Goal: Task Accomplishment & Management: Manage account settings

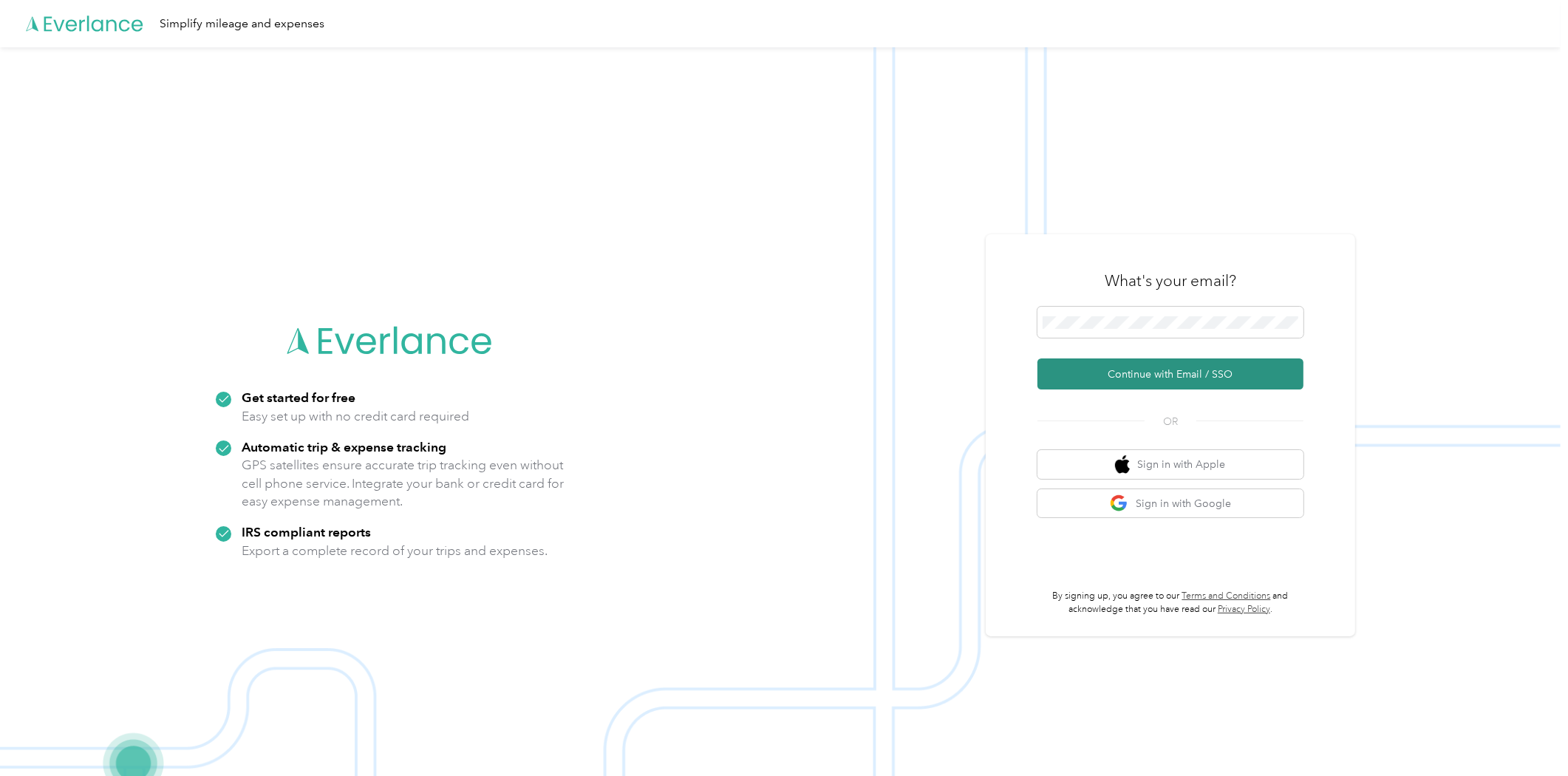
click at [1144, 372] on button "Continue with Email / SSO" at bounding box center [1171, 374] width 266 height 31
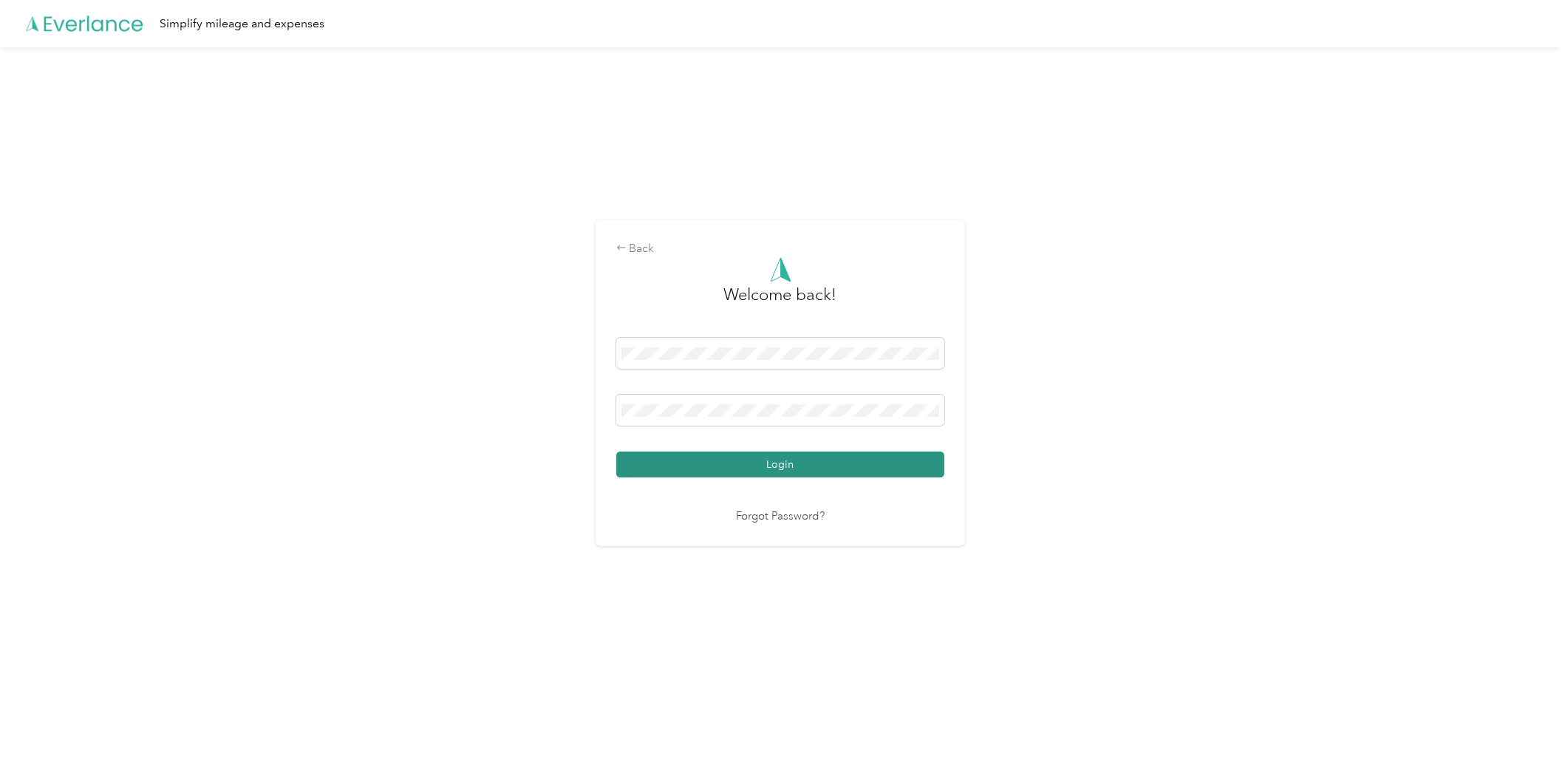
click at [781, 455] on button "Login" at bounding box center [781, 464] width 328 height 26
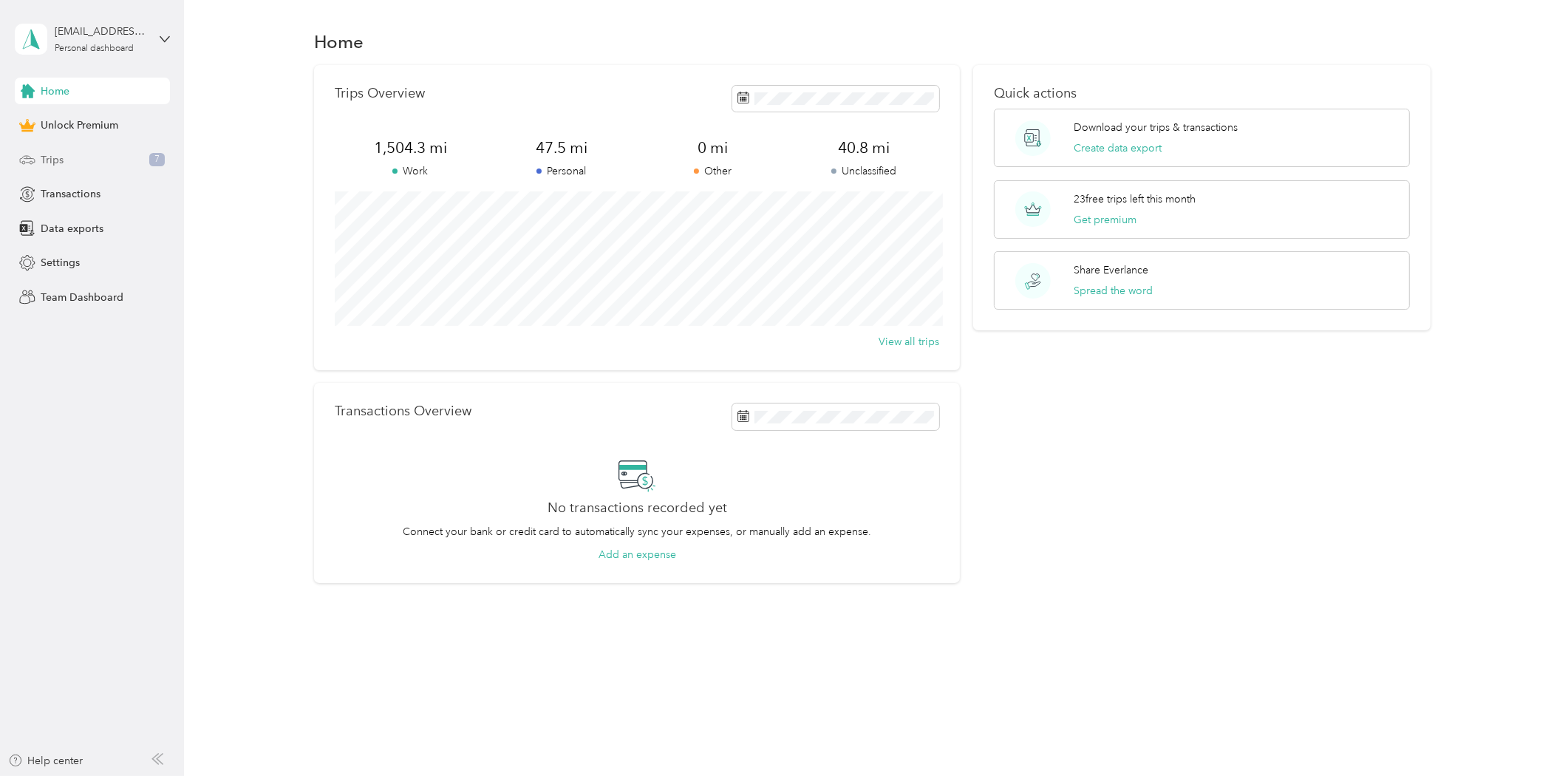
click at [85, 161] on div "Trips 7" at bounding box center [93, 160] width 155 height 27
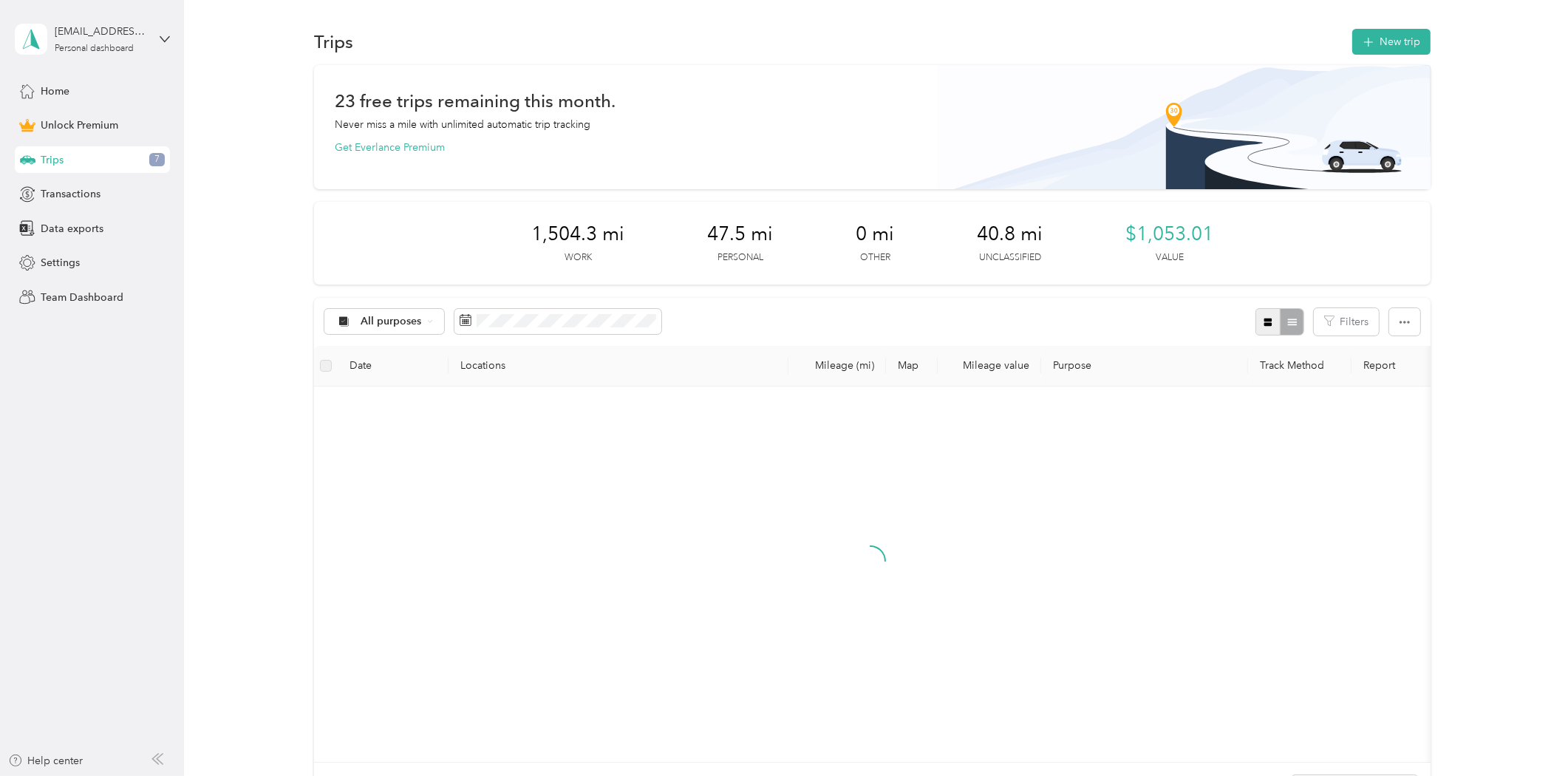
click at [1263, 317] on icon "button" at bounding box center [1268, 322] width 10 height 10
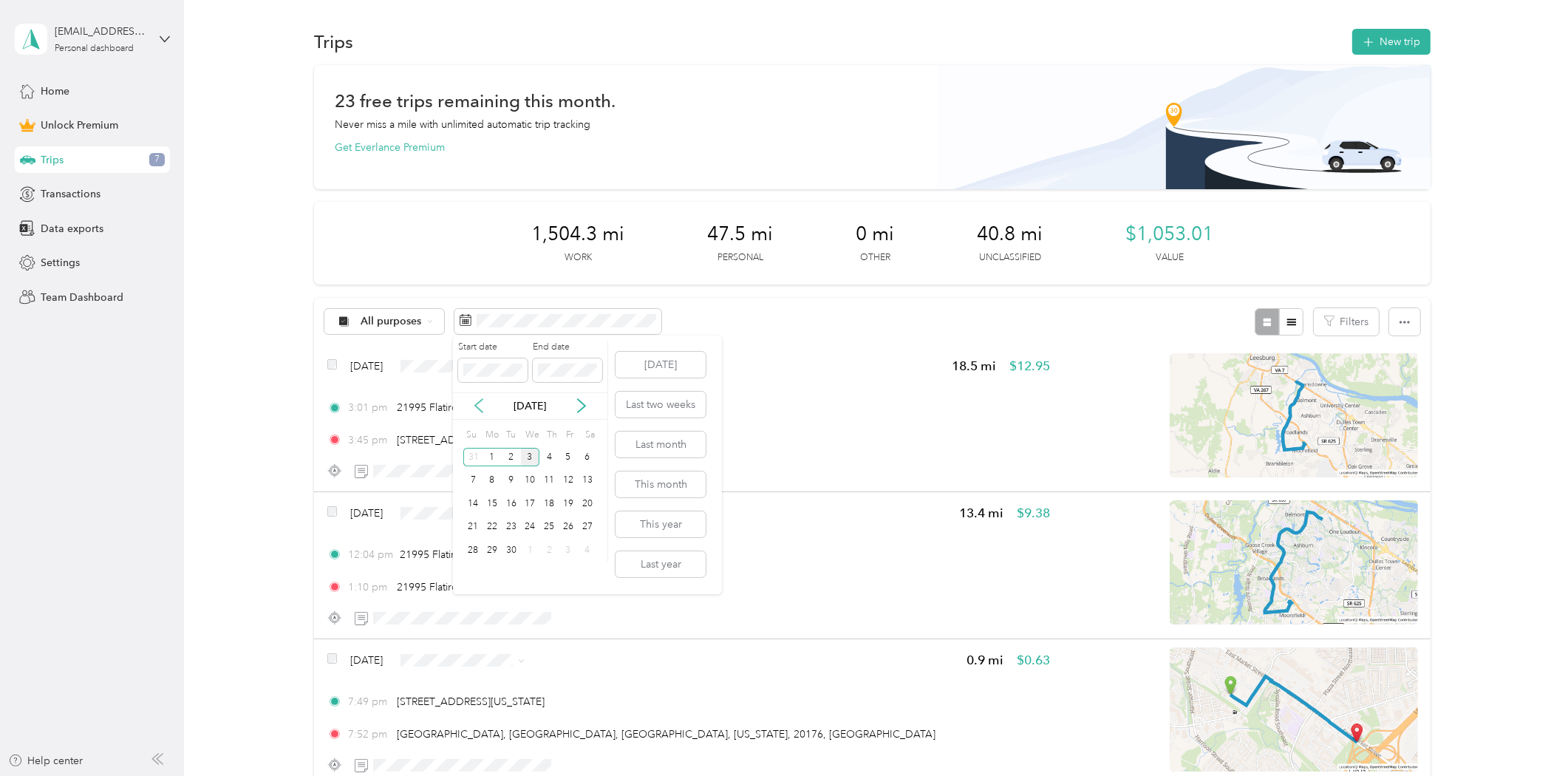
click at [481, 407] on icon at bounding box center [479, 406] width 15 height 15
click at [499, 528] on div "18" at bounding box center [492, 527] width 19 height 19
click at [472, 571] on div "31" at bounding box center [472, 574] width 19 height 19
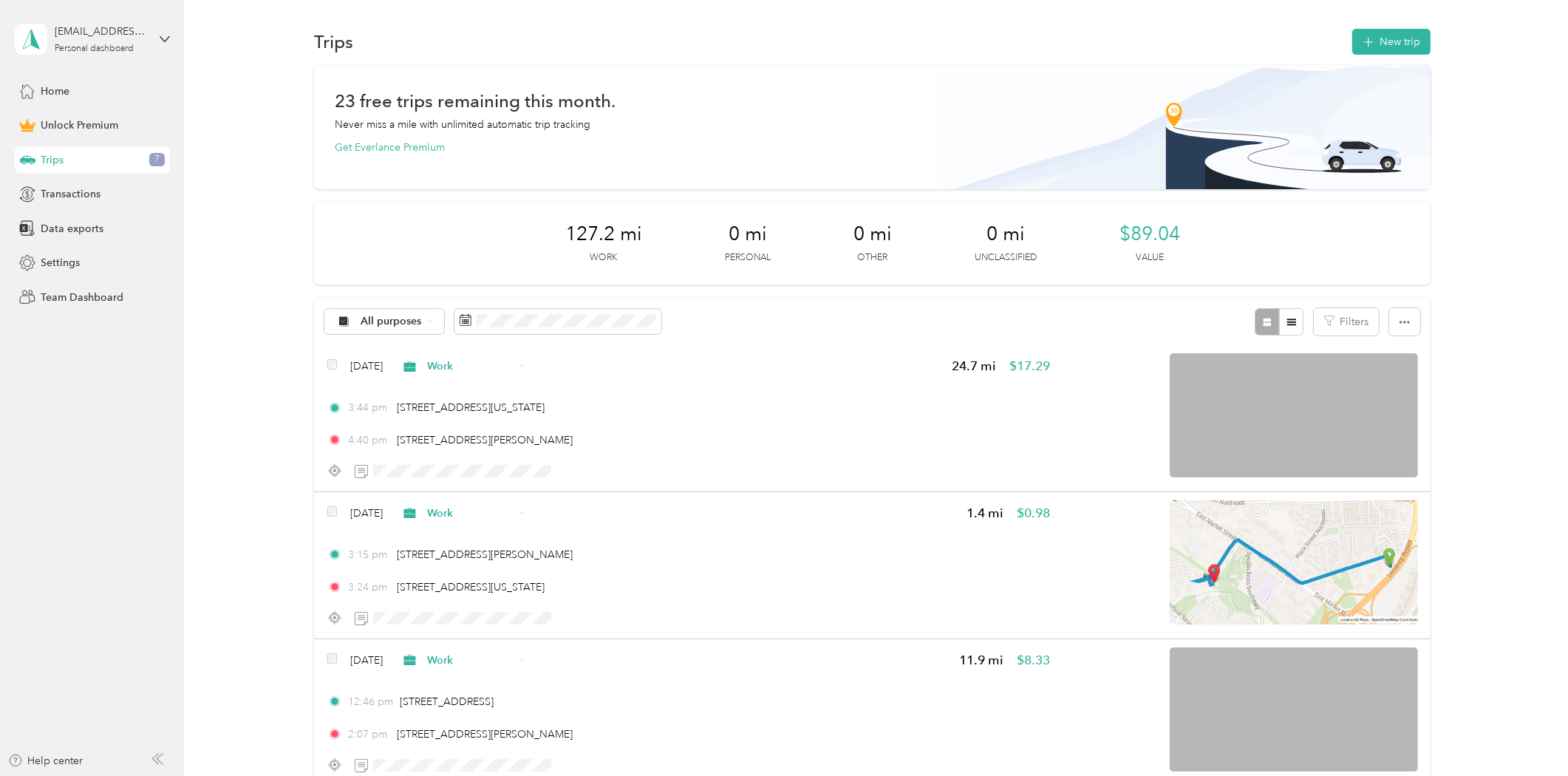
click at [150, 40] on div "[EMAIL_ADDRESS][DOMAIN_NAME] Personal dashboard" at bounding box center [93, 39] width 155 height 51
click at [109, 122] on div "Log out" at bounding box center [170, 120] width 291 height 26
